Goal: Find specific page/section: Find specific page/section

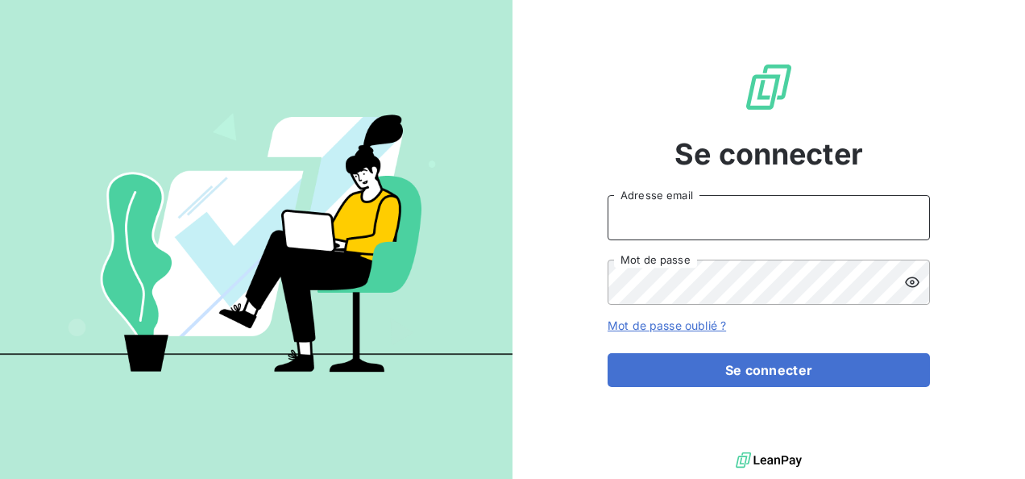
type input "[PERSON_NAME][EMAIL_ADDRESS][PERSON_NAME][DOMAIN_NAME]"
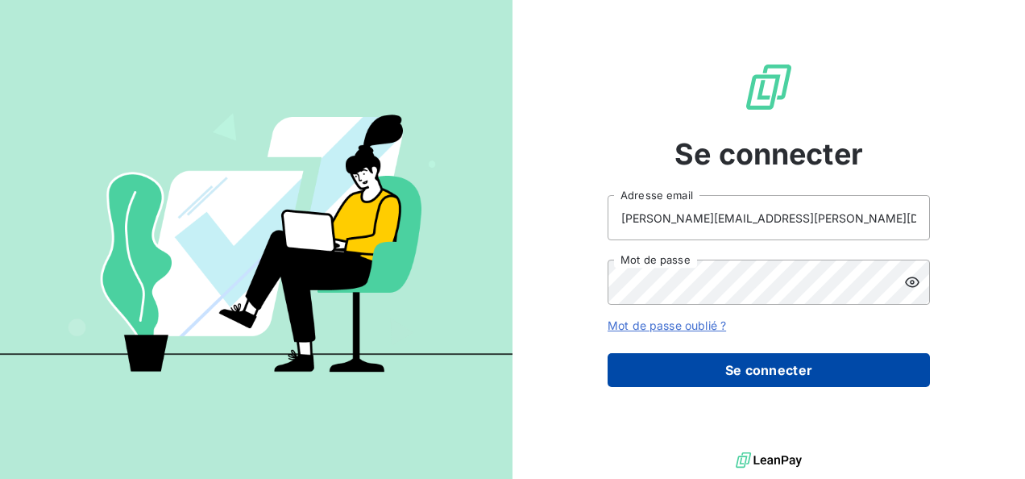
drag, startPoint x: 0, startPoint y: 0, endPoint x: 709, endPoint y: 366, distance: 797.8
click at [709, 366] on button "Se connecter" at bounding box center [768, 370] width 322 height 34
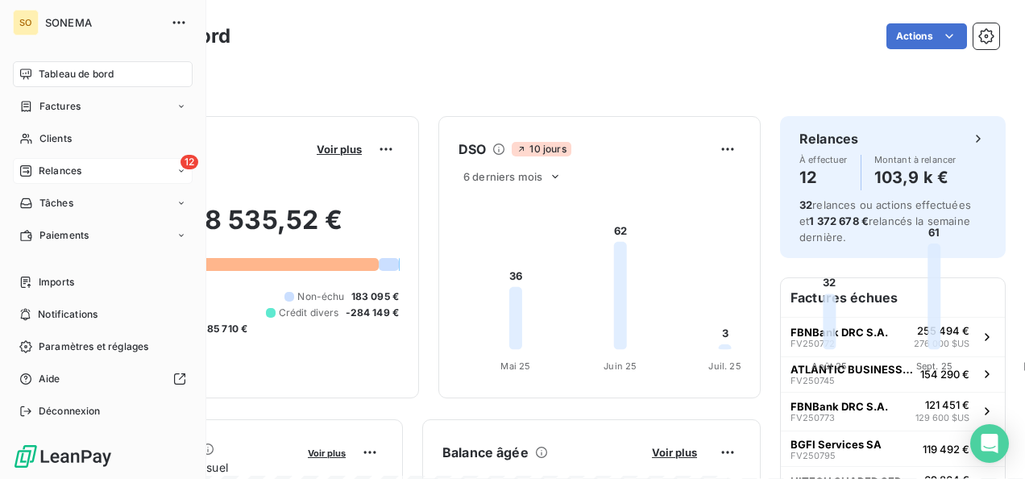
click at [37, 160] on div "12 Relances" at bounding box center [103, 171] width 180 height 26
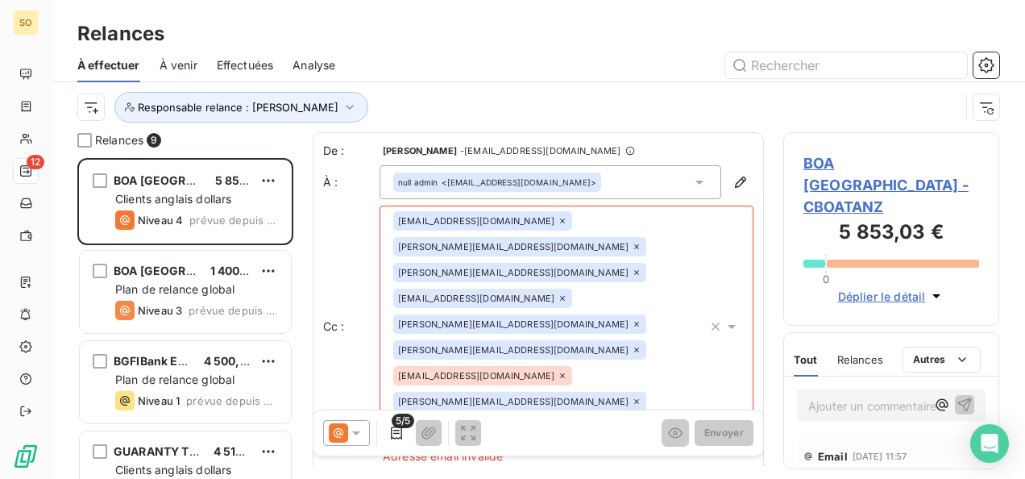
scroll to position [13, 13]
